Goal: Navigation & Orientation: Understand site structure

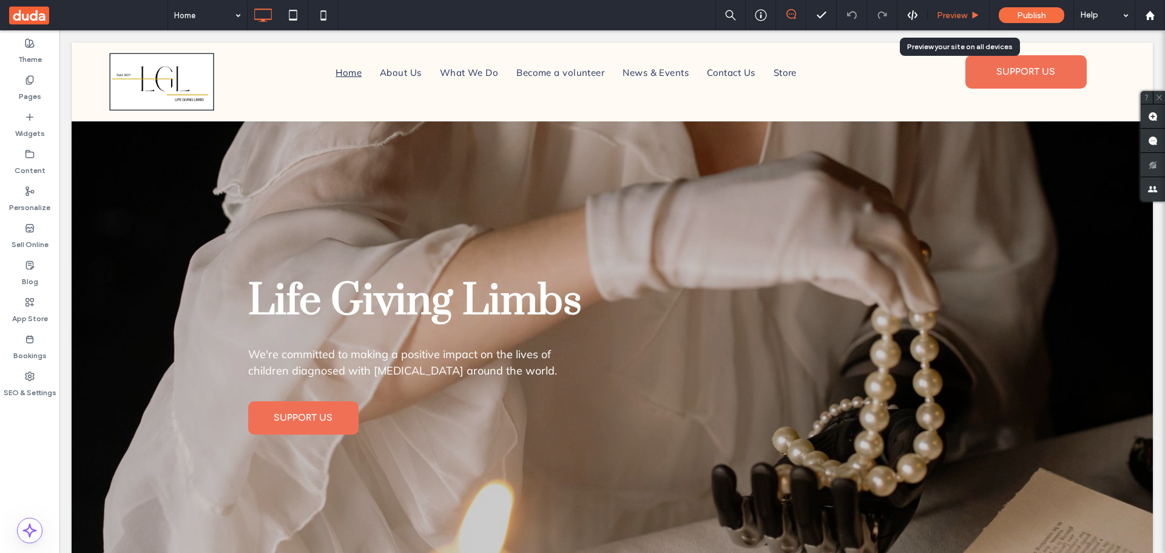
click at [946, 11] on span "Preview" at bounding box center [952, 15] width 30 height 10
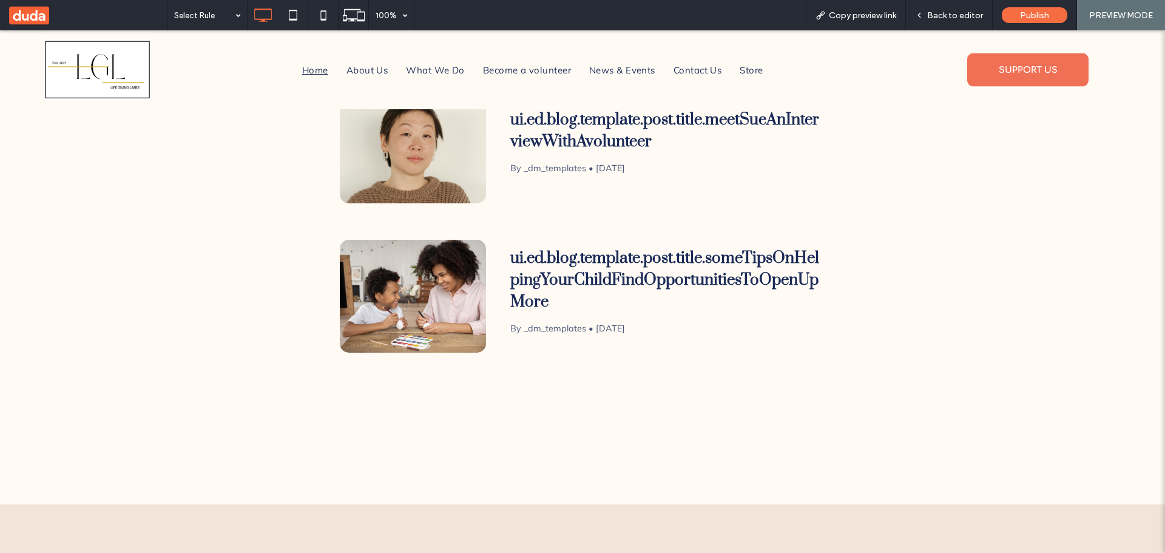
scroll to position [3518, 0]
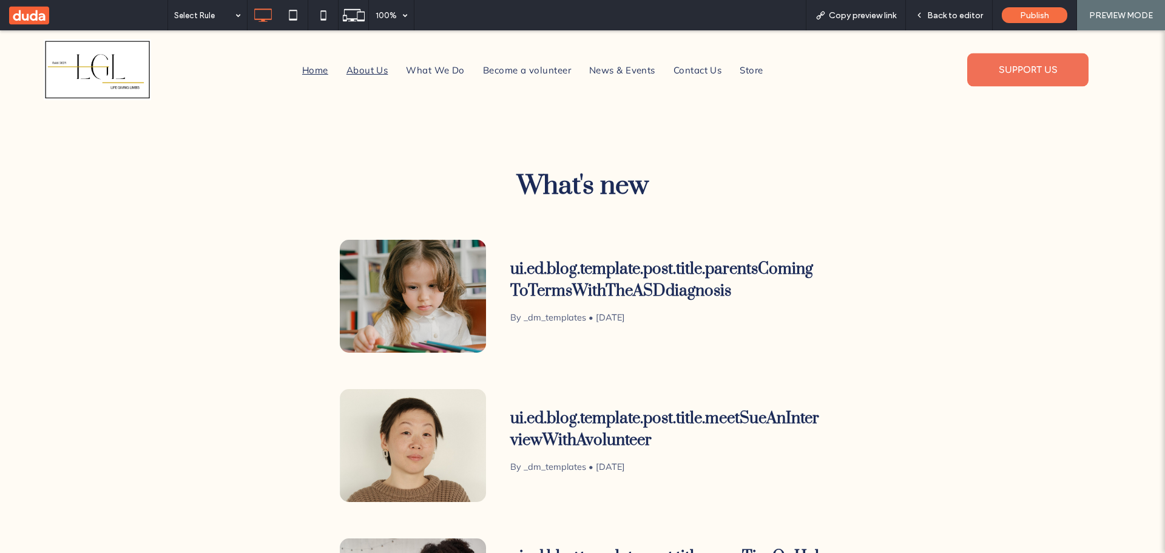
click at [357, 63] on span "About Us" at bounding box center [367, 70] width 42 height 19
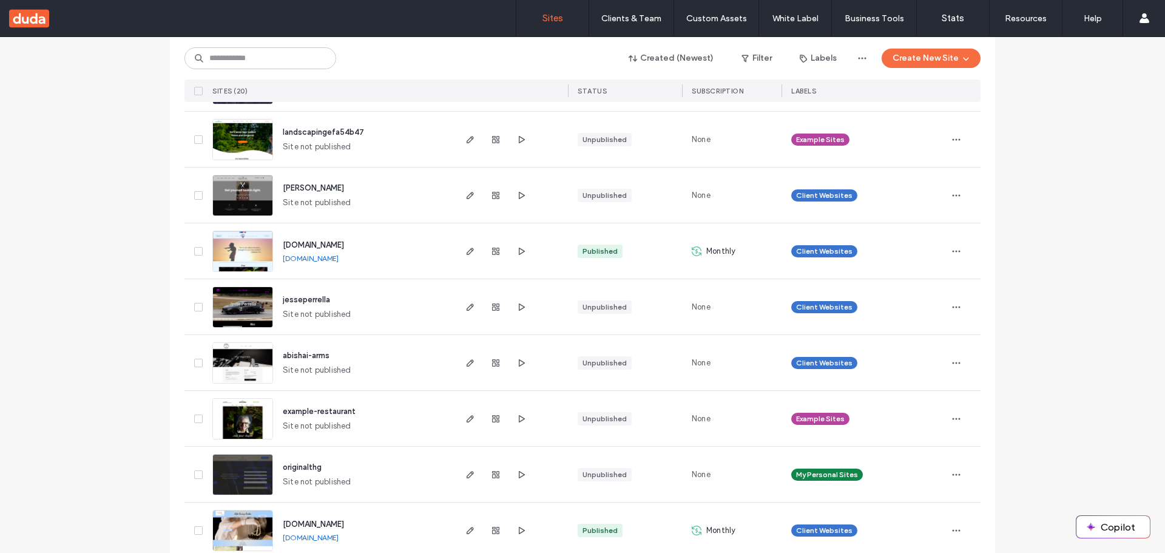
scroll to position [853, 0]
